Goal: Task Accomplishment & Management: Complete application form

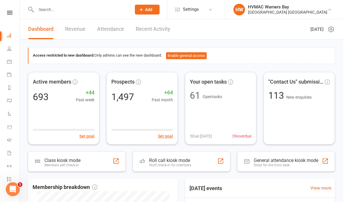
click at [145, 10] on span "Add" at bounding box center [148, 9] width 7 height 5
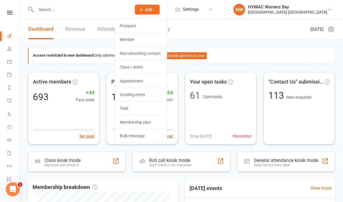
click at [132, 26] on link "Prospect" at bounding box center [141, 25] width 52 height 13
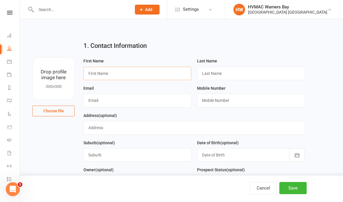
click at [129, 68] on input "text" at bounding box center [137, 73] width 108 height 13
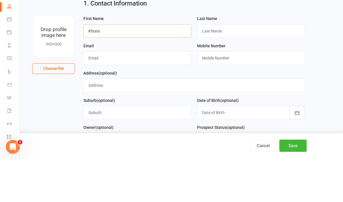
type input "Khons"
click at [233, 67] on input "text" at bounding box center [251, 73] width 108 height 13
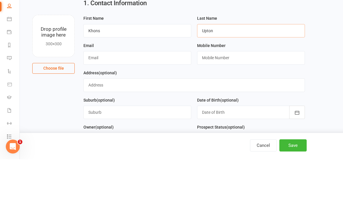
type input "Upton"
click at [137, 94] on input "text" at bounding box center [137, 100] width 108 height 13
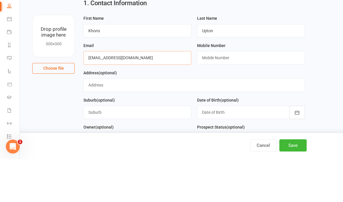
type input "[EMAIL_ADDRESS][DOMAIN_NAME]"
click at [248, 94] on input "text" at bounding box center [251, 100] width 108 height 13
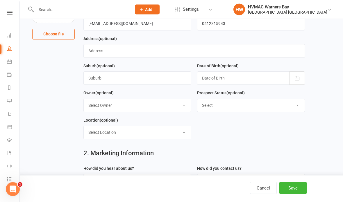
scroll to position [77, 0]
type input "0412315943"
click at [266, 106] on select "Select Initial Contact Booked Introduction Booking confirmed Ready to register …" at bounding box center [251, 105] width 107 height 13
select select "Booked Introduction"
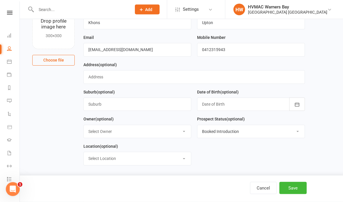
click at [226, 106] on div at bounding box center [251, 104] width 108 height 13
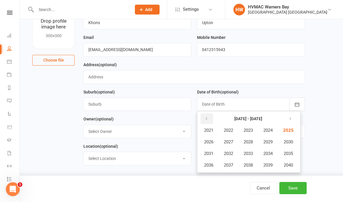
click at [205, 120] on icon "button" at bounding box center [206, 119] width 4 height 5
click at [291, 119] on icon "button" at bounding box center [289, 119] width 4 height 5
click at [205, 121] on icon "button" at bounding box center [206, 119] width 4 height 5
click at [211, 142] on span "2006" at bounding box center [208, 142] width 9 height 5
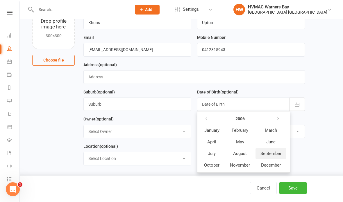
click at [271, 155] on span "September" at bounding box center [271, 153] width 21 height 5
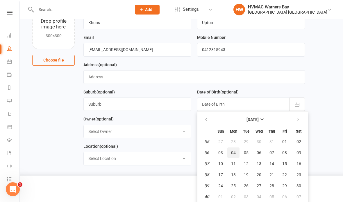
click at [234, 150] on button "04" at bounding box center [233, 153] width 12 height 10
type input "04 Sep 2006"
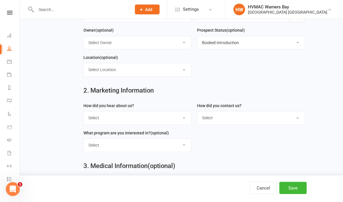
scroll to position [140, 0]
click at [157, 115] on select "Select Internet Facebook Referral Flyer Sign Direct Mail Demo Other" at bounding box center [137, 118] width 107 height 13
select select "Referral"
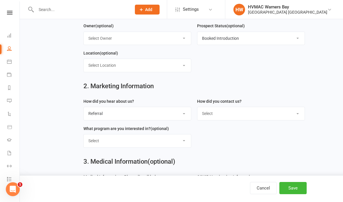
scroll to position [158, 0]
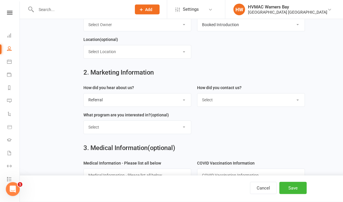
click at [228, 99] on select "Select Phone Email In-Facility" at bounding box center [251, 100] width 107 height 13
select select "In-Facility"
click at [172, 128] on select "Select Kids Karate Adults Karate Kids Brazilian Jiu Jitsu Adults Brazilian Jiu …" at bounding box center [137, 127] width 107 height 13
select select "Hunter Fight Fit"
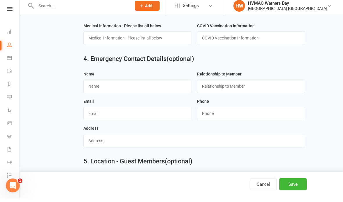
scroll to position [292, 0]
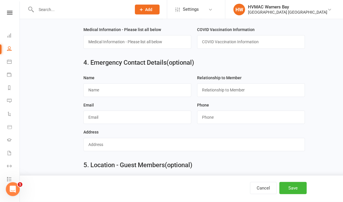
click at [294, 195] on button "Save" at bounding box center [293, 188] width 27 height 12
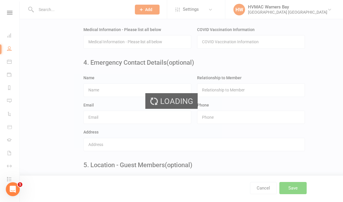
scroll to position [0, 0]
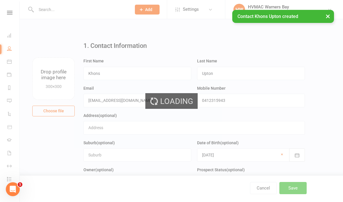
scroll to position [23, 0]
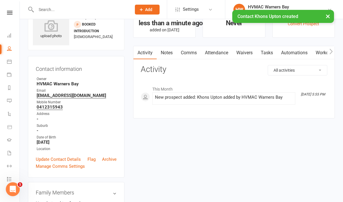
click at [252, 51] on link "Waivers" at bounding box center [244, 52] width 24 height 13
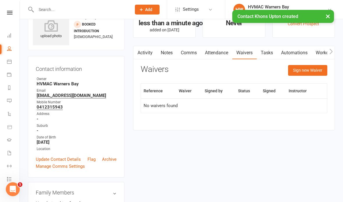
click at [305, 71] on button "Sign new Waiver" at bounding box center [307, 70] width 39 height 10
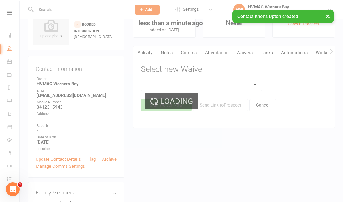
click at [214, 84] on div "Loading" at bounding box center [171, 101] width 343 height 202
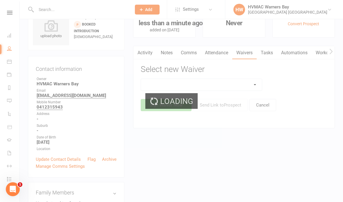
click at [235, 86] on div "Loading" at bounding box center [171, 101] width 343 height 202
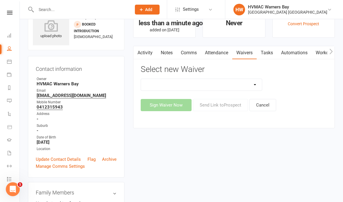
click at [234, 85] on select "Cancellation Form Cancellation Form - Kinder Kicks Fitness Challenge Goals Asse…" at bounding box center [201, 85] width 121 height 12
select select "5902"
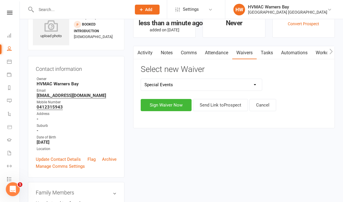
click at [173, 102] on button "Sign Waiver Now" at bounding box center [166, 105] width 51 height 12
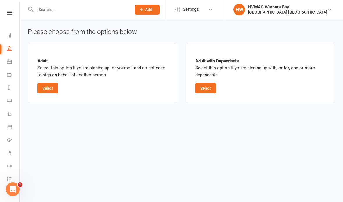
click at [48, 90] on button "Select" at bounding box center [48, 88] width 21 height 10
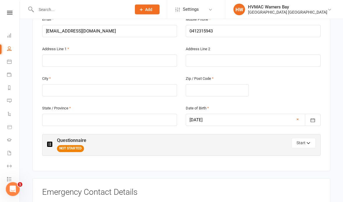
scroll to position [191, 0]
click at [125, 55] on input "text" at bounding box center [109, 61] width 135 height 12
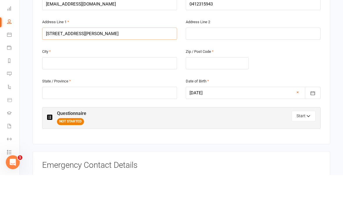
type input "21 Faucett Street"
click at [130, 84] on input "text" at bounding box center [109, 90] width 135 height 12
type input "Blackalls Park"
click at [211, 84] on input "text" at bounding box center [217, 90] width 63 height 12
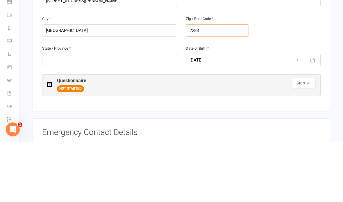
type input "2283"
click at [104, 114] on input "text" at bounding box center [109, 120] width 135 height 12
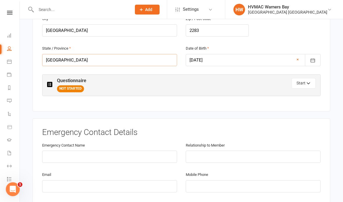
type input "NSW"
click at [306, 78] on button "Start" at bounding box center [304, 83] width 24 height 10
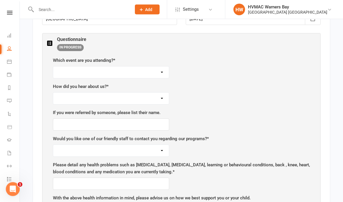
scroll to position [292, 0]
click at [138, 71] on select "Easter Special Event - Bring a Buddy Halloween Special Event - Bring a Buddy Bi…" at bounding box center [111, 73] width 116 height 12
select select "8-Week Fitness Program"
click at [147, 93] on select "Referral from friend/family/coworker Facebook Internet Sign Radio Flyer from sc…" at bounding box center [111, 99] width 116 height 12
select select "Referral from friend/family/coworker"
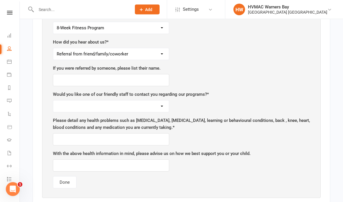
scroll to position [337, 0]
click at [139, 78] on input "text" at bounding box center [111, 80] width 116 height 12
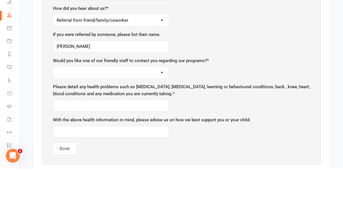
scroll to position [371, 0]
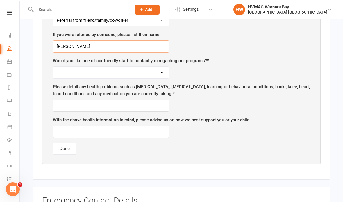
type input "Christopher Olde"
click at [154, 67] on select "Yes please! Not at this time" at bounding box center [111, 73] width 116 height 12
select select "Yes please!"
click at [149, 104] on input "text" at bounding box center [111, 106] width 116 height 12
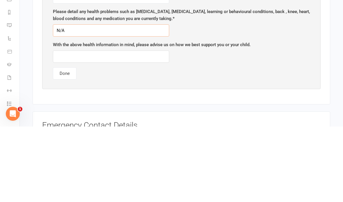
type input "N/A"
click at [128, 126] on input "text" at bounding box center [111, 132] width 116 height 12
type input "-"
click at [72, 143] on button "Done" at bounding box center [65, 149] width 24 height 12
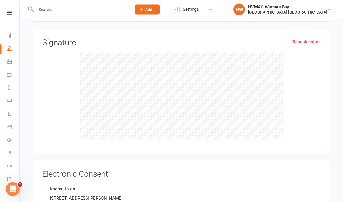
scroll to position [567, 0]
click at [46, 184] on label "Khons Upton 21 Faucett Street, Blackalls Park, NSW 2283 AU" at bounding box center [82, 194] width 81 height 21
click at [46, 184] on input "Khons Upton 21 Faucett Street, Blackalls Park, NSW 2283 AU" at bounding box center [44, 184] width 4 height 0
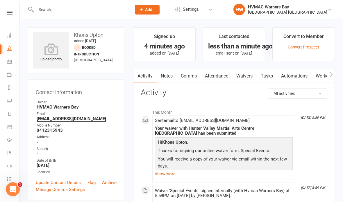
click at [243, 79] on link "Waivers" at bounding box center [244, 76] width 24 height 13
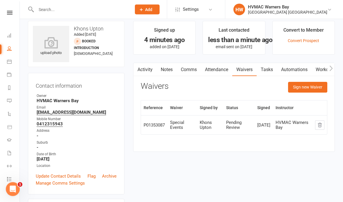
scroll to position [6, 0]
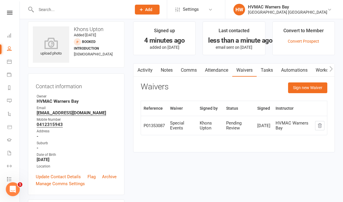
click at [300, 87] on button "Sign new Waiver" at bounding box center [307, 88] width 39 height 10
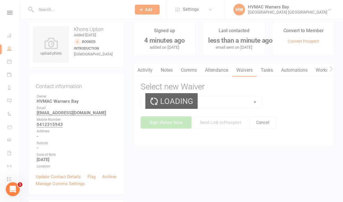
click at [221, 105] on div "Loading" at bounding box center [171, 101] width 343 height 202
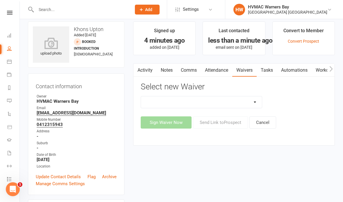
click at [236, 104] on select "Cancellation Form Cancellation Form - Kinder Kicks Fitness Challenge Goals Asse…" at bounding box center [201, 103] width 121 height 12
select select "13209"
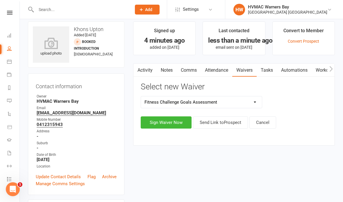
click at [166, 122] on button "Sign Waiver Now" at bounding box center [166, 123] width 51 height 12
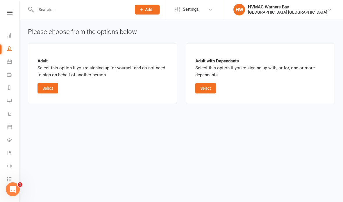
click at [46, 89] on button "Select" at bounding box center [48, 88] width 21 height 10
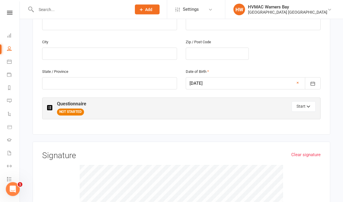
click at [294, 102] on button "Start" at bounding box center [304, 107] width 24 height 10
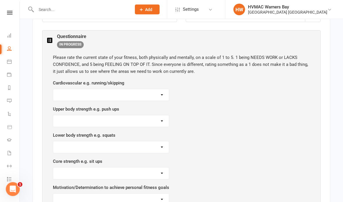
scroll to position [302, 0]
click at [69, 91] on select "1 2 3 4 5" at bounding box center [111, 95] width 116 height 12
click at [156, 89] on select "1 2 3 4 5" at bounding box center [111, 95] width 116 height 12
click at [152, 89] on select "1 2 3 4 5" at bounding box center [111, 95] width 116 height 12
select select "2"
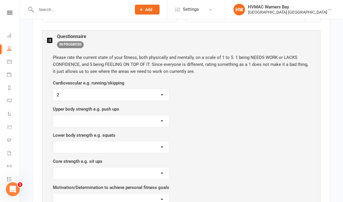
click at [156, 117] on select "1 2 3 4 5" at bounding box center [111, 121] width 116 height 12
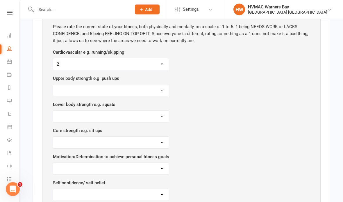
click at [149, 163] on select "1 2 3 4 5" at bounding box center [111, 169] width 116 height 12
select select "3"
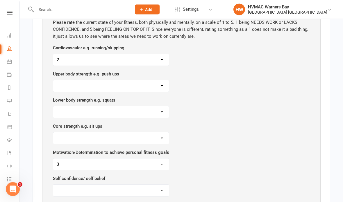
scroll to position [337, 0]
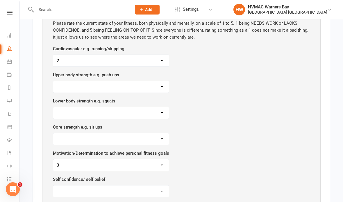
click at [155, 81] on select "1 2 3 4 5" at bounding box center [111, 87] width 116 height 12
select select "2"
click at [144, 107] on select "1 2 3 4 5" at bounding box center [111, 113] width 116 height 12
click at [151, 107] on select "1 2 3 4 5" at bounding box center [111, 113] width 116 height 12
click at [148, 108] on select "1 2 3 4 5" at bounding box center [111, 113] width 116 height 12
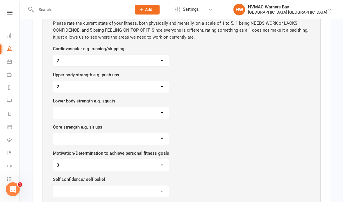
select select "2"
click at [130, 134] on select "1 2 3 4 5" at bounding box center [111, 140] width 116 height 12
click at [108, 134] on select "1 2 3 4 5" at bounding box center [111, 140] width 116 height 12
select select "1"
click at [96, 134] on select "1 2 3 4 5" at bounding box center [111, 140] width 116 height 12
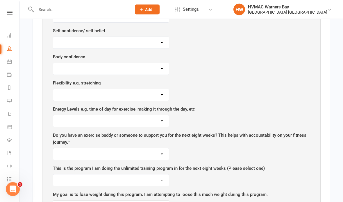
scroll to position [486, 0]
click at [126, 37] on select "1 2 3 4 5" at bounding box center [111, 43] width 116 height 12
click at [153, 89] on select "1 2 3 4 5" at bounding box center [111, 95] width 116 height 12
select select "3"
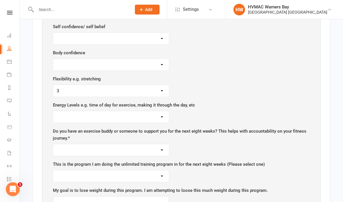
click at [158, 111] on select "1 2 3 4 5" at bounding box center [111, 117] width 116 height 12
select select "2"
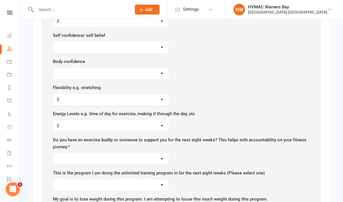
scroll to position [481, 0]
click at [145, 154] on select "Yes I am already in the process Not yet No need" at bounding box center [111, 160] width 116 height 12
select select "Yes"
click at [160, 42] on select "1 2 3 4 5" at bounding box center [111, 48] width 116 height 12
select select "2"
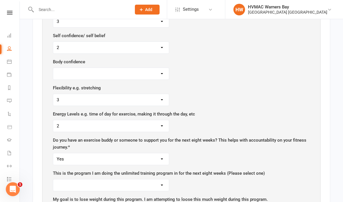
click at [140, 68] on select "1 2 3 4 5" at bounding box center [111, 74] width 116 height 12
click at [126, 70] on select "1 2 3 4 5" at bounding box center [111, 74] width 116 height 12
select select "2"
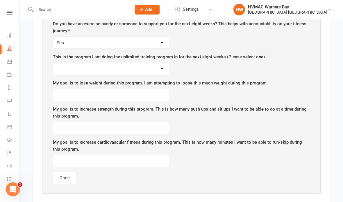
scroll to position [592, 0]
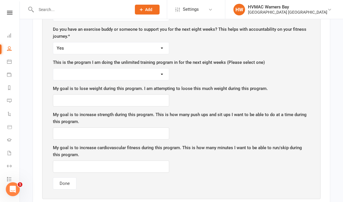
click at [161, 70] on select "Hunter Fight Fit (Muary Thai based fitness program) Brazilian Jiu Jitsu Chitoka…" at bounding box center [111, 75] width 116 height 12
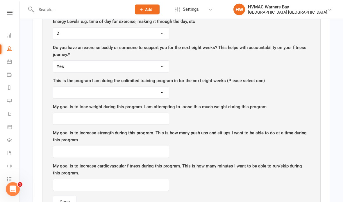
scroll to position [573, 0]
click at [156, 87] on select "Hunter Fight Fit (Muary Thai based fitness program) Brazilian Jiu Jitsu Chitoka…" at bounding box center [111, 93] width 116 height 12
select select "Hunter Fight Fit (Muary Thai based fitness program)"
click at [152, 146] on input "text" at bounding box center [111, 152] width 116 height 12
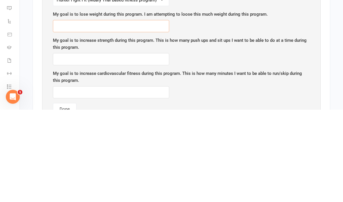
click at [151, 113] on input "text" at bounding box center [111, 119] width 116 height 12
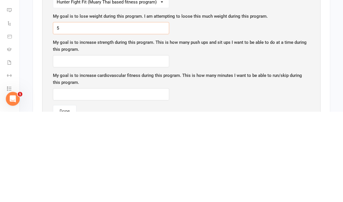
type input "5"
click at [139, 146] on input "text" at bounding box center [111, 152] width 116 height 12
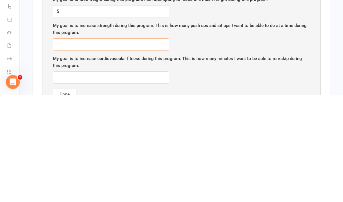
type input "5"
type input "35"
click at [151, 179] on input "text" at bounding box center [111, 185] width 116 height 12
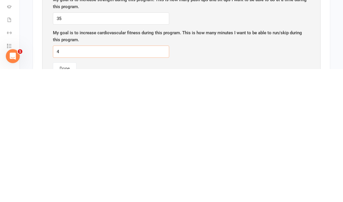
type input "45"
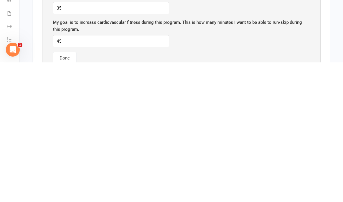
click at [70, 192] on button "Done" at bounding box center [65, 198] width 24 height 12
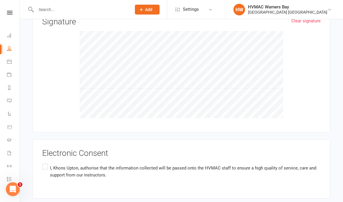
scroll to position [371, 0]
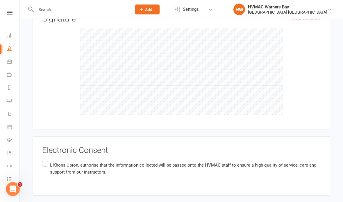
click at [48, 160] on label "I, Khons Upton , authorise that the information collected will be passed onto t…" at bounding box center [181, 169] width 279 height 18
click at [46, 160] on input "I, Khons Upton , authorise that the information collected will be passed onto t…" at bounding box center [44, 160] width 4 height 0
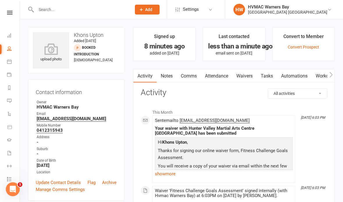
click at [247, 75] on link "Waivers" at bounding box center [244, 76] width 24 height 13
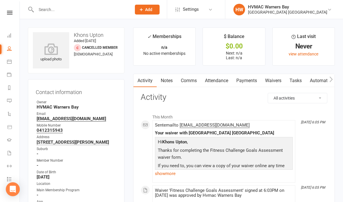
click at [274, 81] on link "Waivers" at bounding box center [273, 80] width 24 height 13
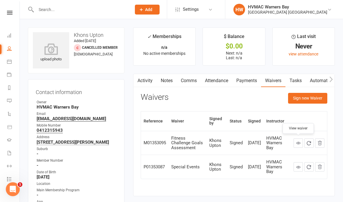
click at [294, 143] on link at bounding box center [298, 143] width 9 height 9
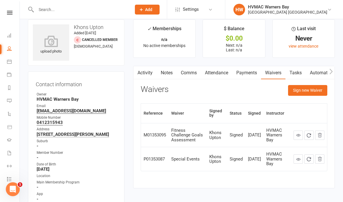
scroll to position [9, 0]
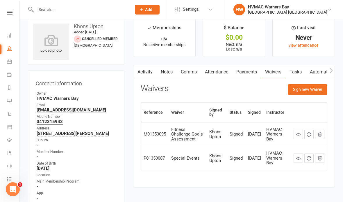
click at [297, 134] on icon at bounding box center [298, 134] width 4 height 4
click at [166, 69] on link "Notes" at bounding box center [167, 71] width 20 height 13
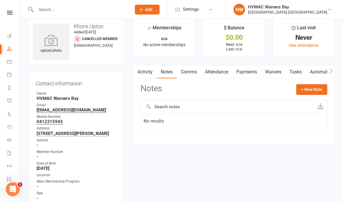
click at [315, 90] on button "+ New Note" at bounding box center [311, 89] width 31 height 10
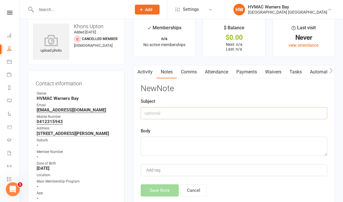
click at [278, 109] on input "text" at bounding box center [234, 113] width 187 height 12
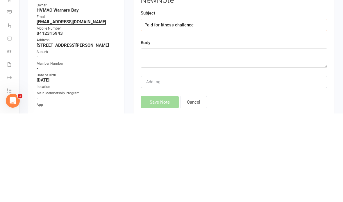
type input "Paid for fitness challenge"
click at [191, 137] on textarea at bounding box center [234, 146] width 187 height 19
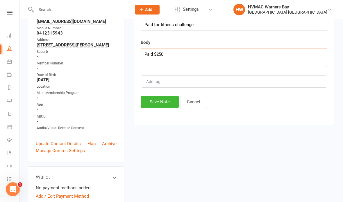
type textarea "Paid $250"
click at [239, 122] on div "Activity Notes Comms Attendance Payments Waivers Tasks Automations Workouts Gra…" at bounding box center [234, 50] width 202 height 149
click at [152, 106] on button "Save Note" at bounding box center [160, 102] width 38 height 12
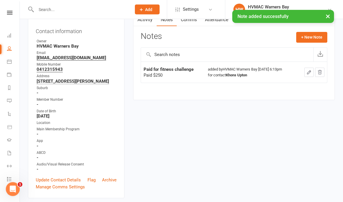
scroll to position [61, 0]
click at [309, 31] on div "Activity Notes Comms Attendance Payments Waivers Tasks Automations Workouts Gra…" at bounding box center [234, 57] width 202 height 88
click at [311, 39] on button "+ New Note" at bounding box center [311, 37] width 31 height 10
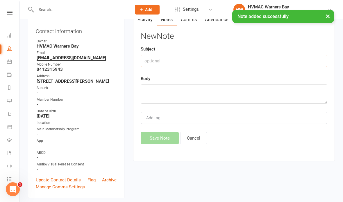
click at [228, 56] on input "text" at bounding box center [234, 61] width 187 height 12
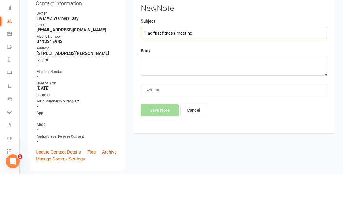
type input "Had first fitness meeting"
click at [174, 85] on textarea at bounding box center [234, 94] width 187 height 19
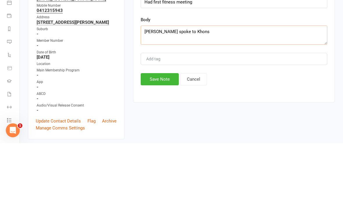
type textarea "Christina spoke to Khons"
click at [156, 132] on button "Save Note" at bounding box center [160, 138] width 38 height 12
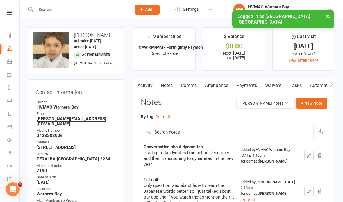
click at [89, 6] on input "text" at bounding box center [80, 10] width 93 height 8
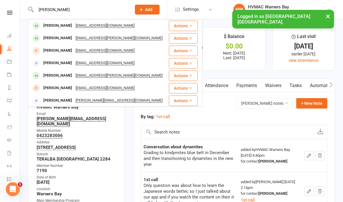
type input "Chris olde"
click at [139, 25] on div "Christopher Olde buccaneer33@icloud.com" at bounding box center [99, 26] width 140 height 12
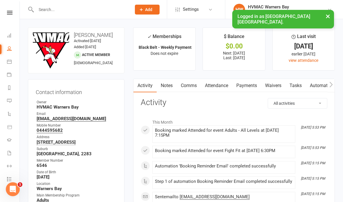
click at [274, 87] on link "Waivers" at bounding box center [273, 85] width 24 height 13
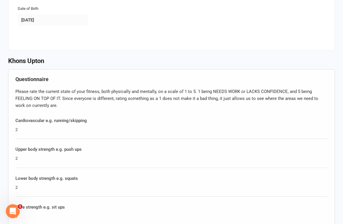
scroll to position [209, 0]
